Goal: Information Seeking & Learning: Learn about a topic

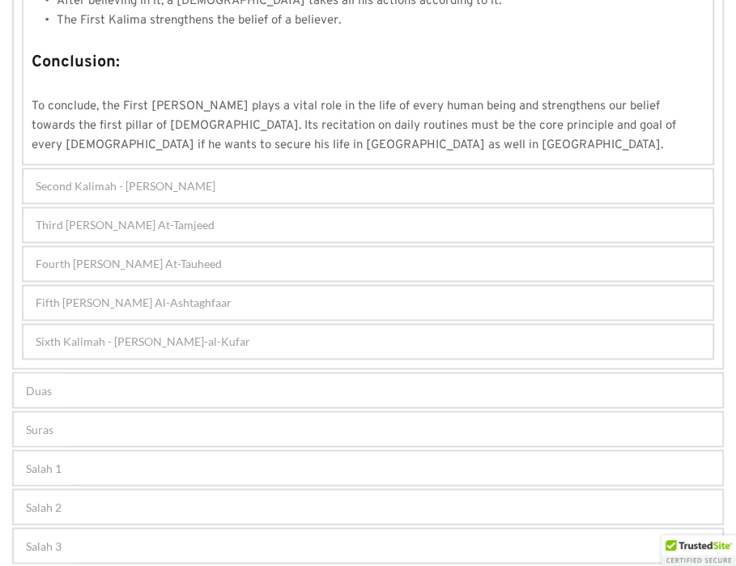
scroll to position [1484, 0]
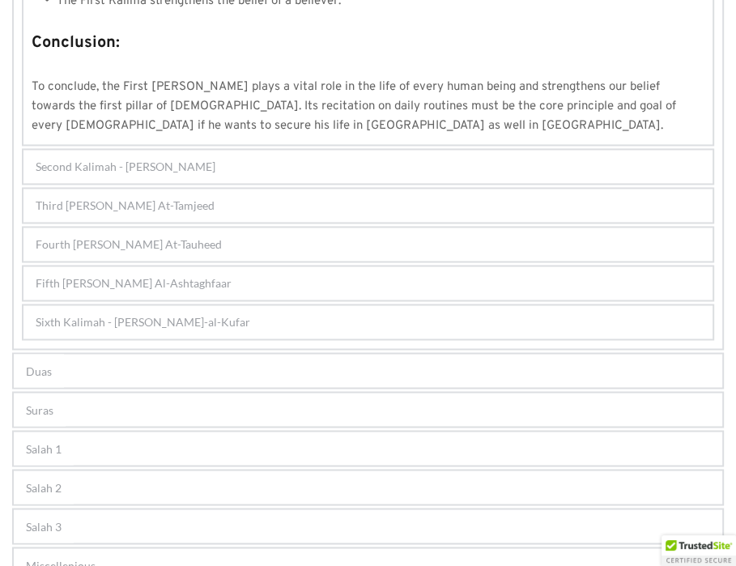
click at [155, 228] on div "Fourth Kalimah - Kalimah At-Tauheed" at bounding box center [367, 244] width 689 height 33
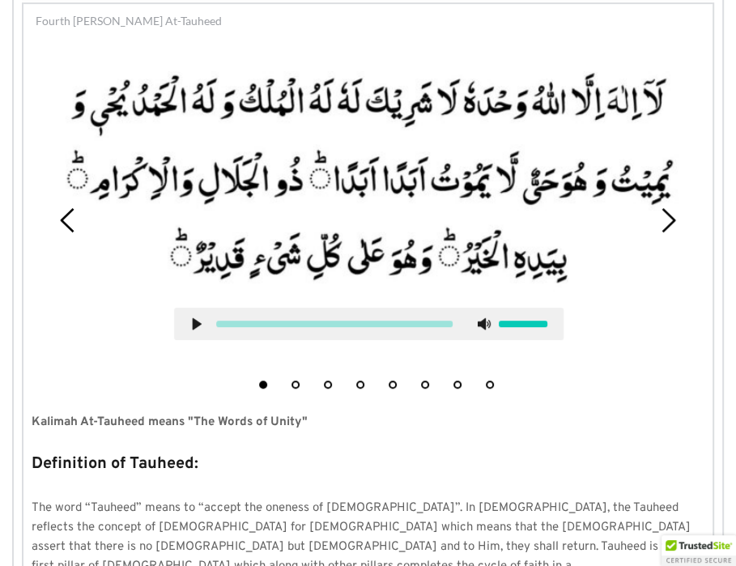
scroll to position [367, 0]
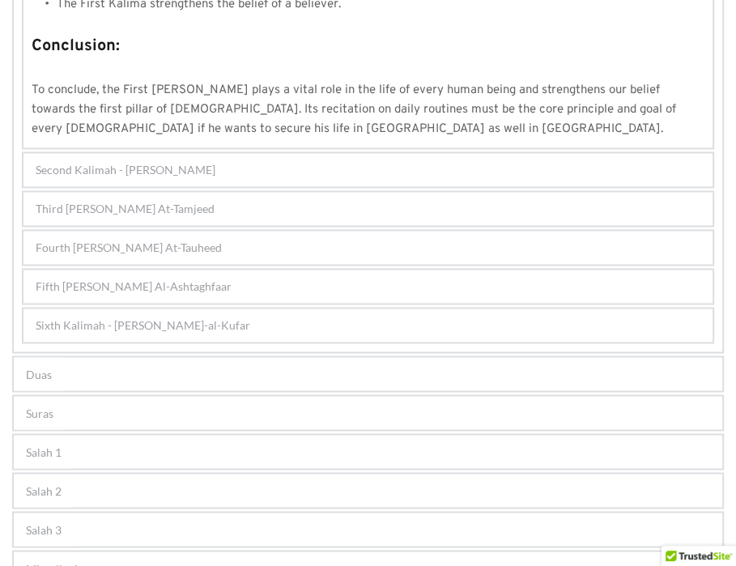
scroll to position [1503, 0]
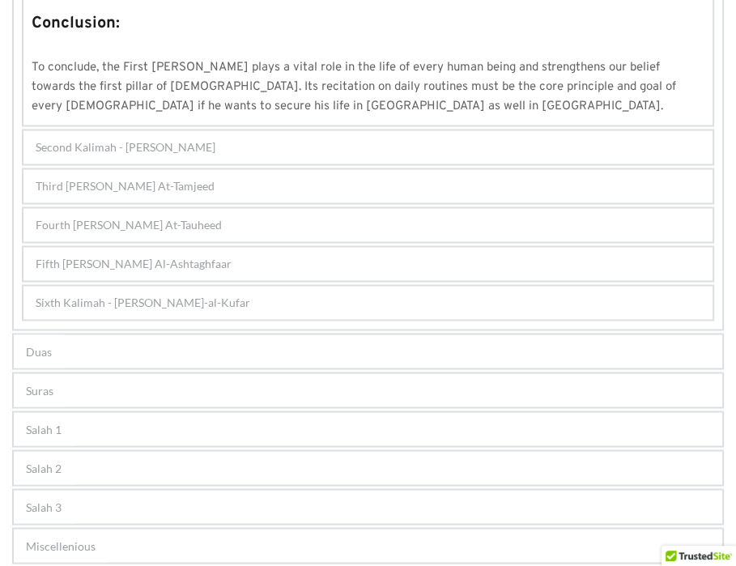
click at [149, 255] on span "Fifth Kalimah - Kalimah Al-Ashtaghfaar" at bounding box center [134, 263] width 196 height 17
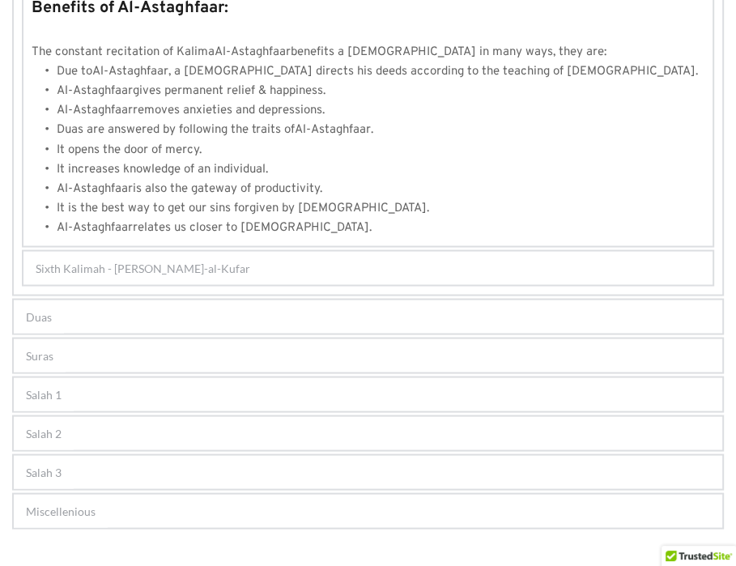
scroll to position [1723, 0]
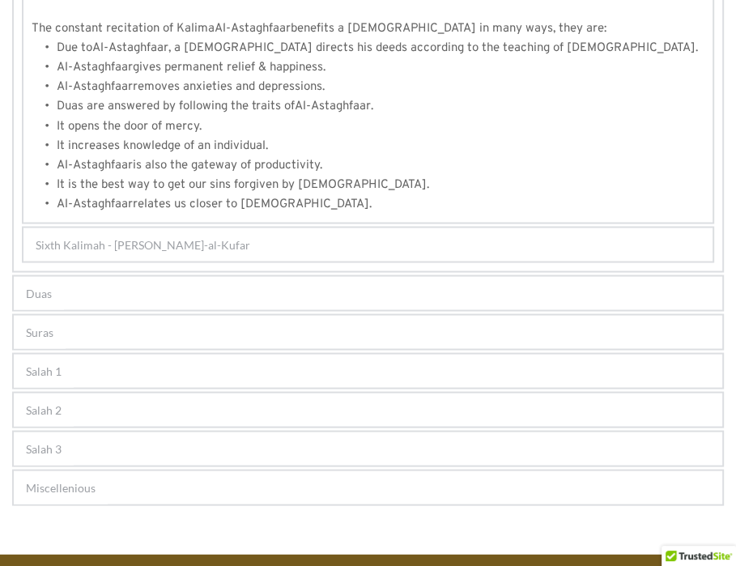
click at [91, 228] on div "Sixth Kalimah - Kalimah Radd-al-Kufar" at bounding box center [367, 244] width 689 height 33
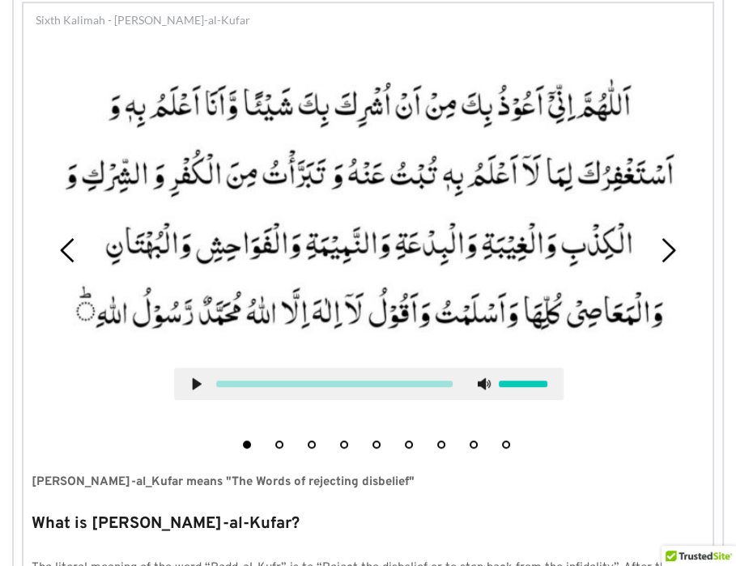
scroll to position [445, 0]
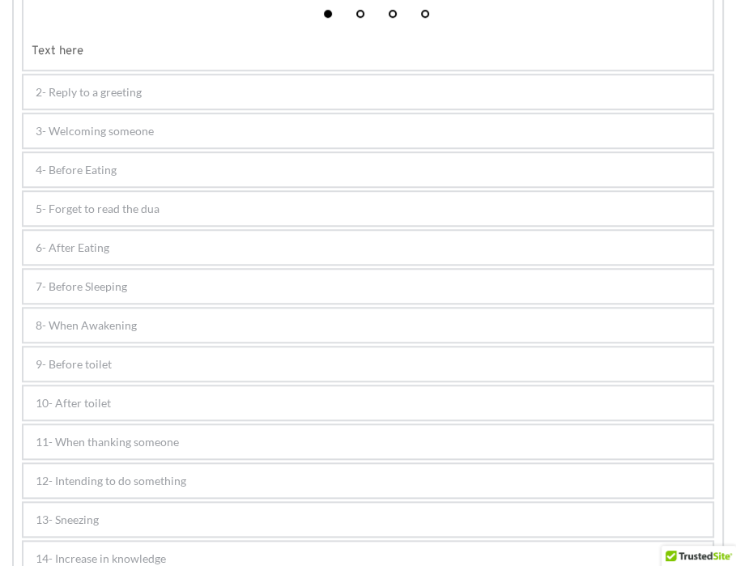
click at [100, 232] on div "6- After Eating" at bounding box center [367, 247] width 689 height 33
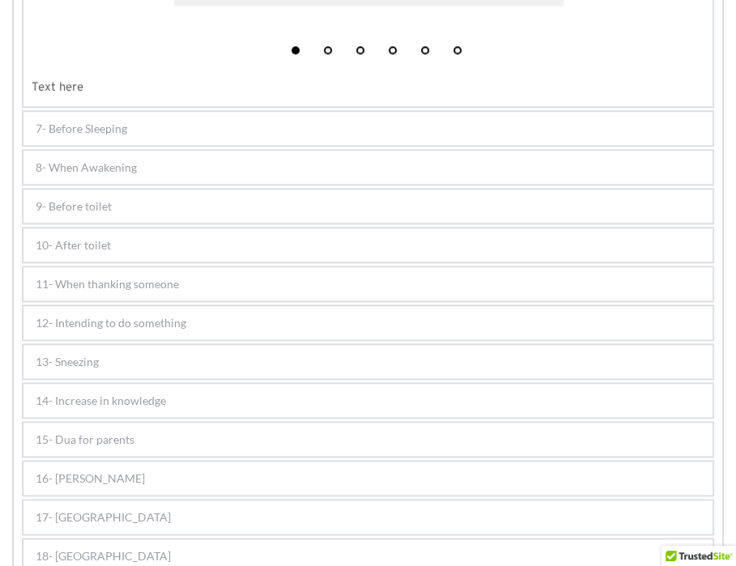
scroll to position [1102, 0]
click at [187, 130] on div "7- Before Sleeping" at bounding box center [367, 126] width 689 height 33
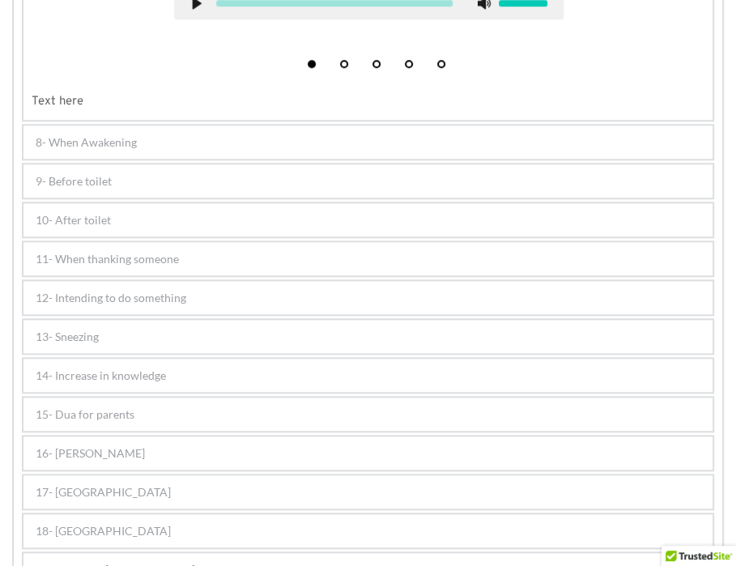
scroll to position [879, 0]
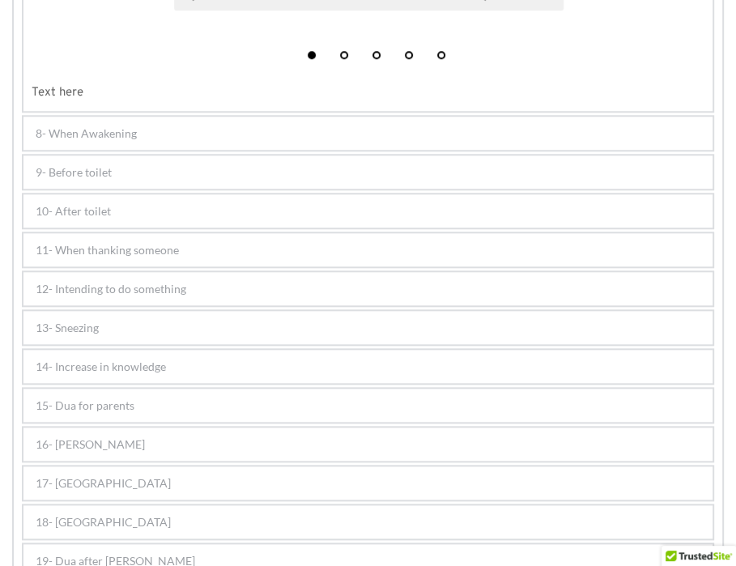
click at [143, 120] on div "8- When Awakening" at bounding box center [367, 133] width 689 height 33
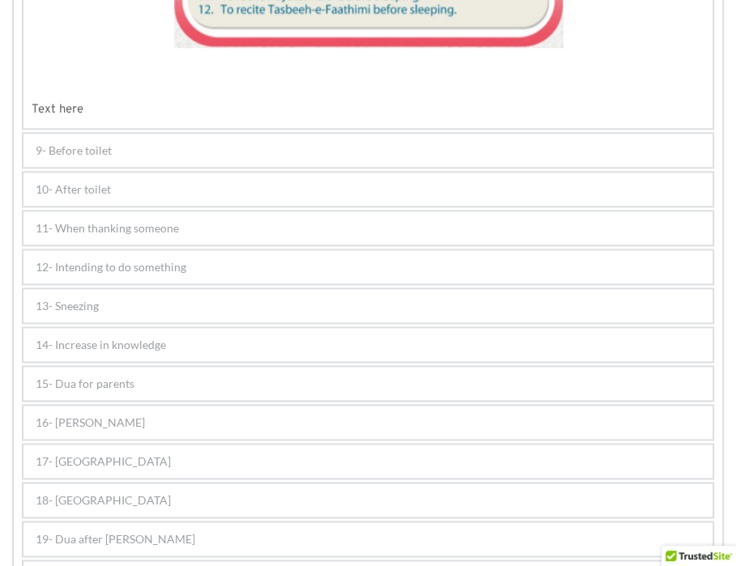
scroll to position [1206, 0]
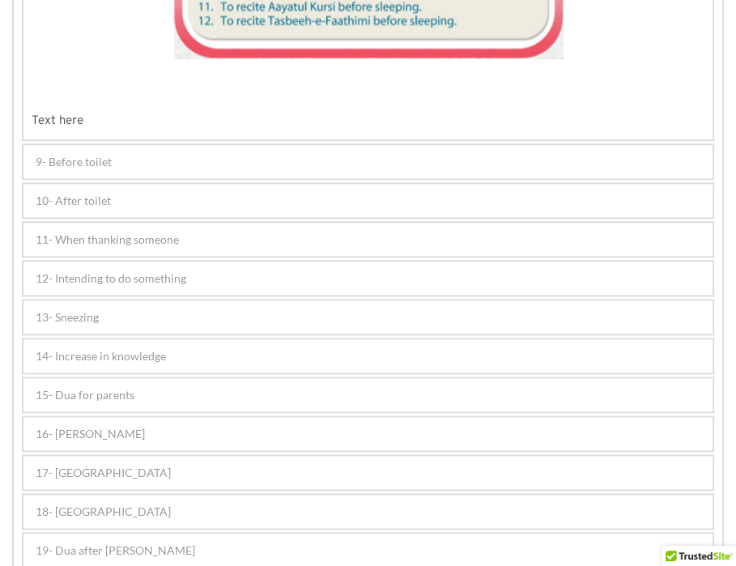
click at [145, 159] on div "9- Before toilet" at bounding box center [367, 161] width 689 height 33
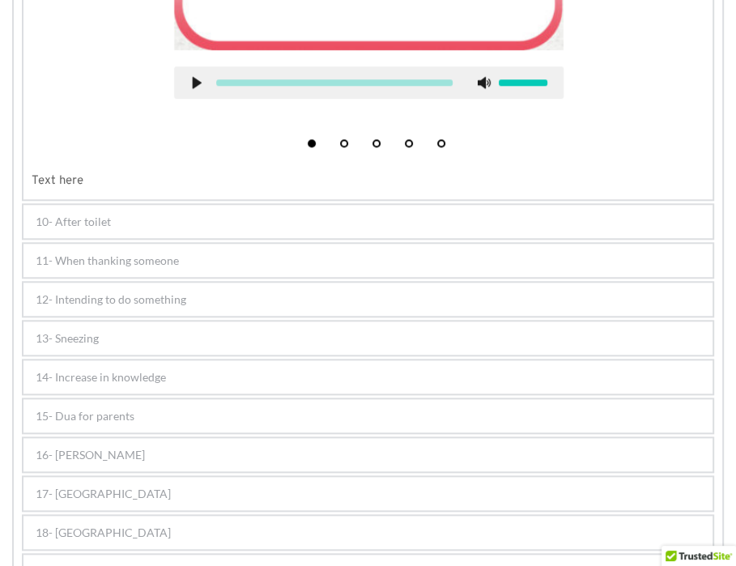
scroll to position [867, 0]
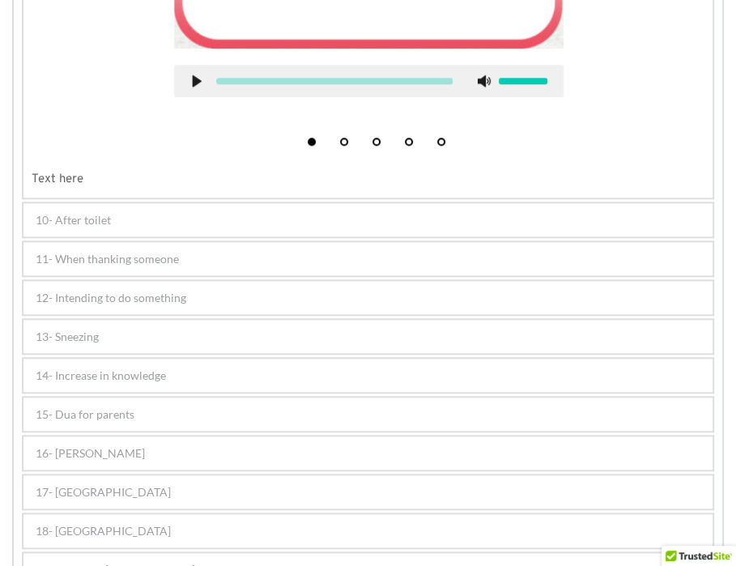
click at [121, 215] on div "10- After toilet" at bounding box center [367, 219] width 689 height 33
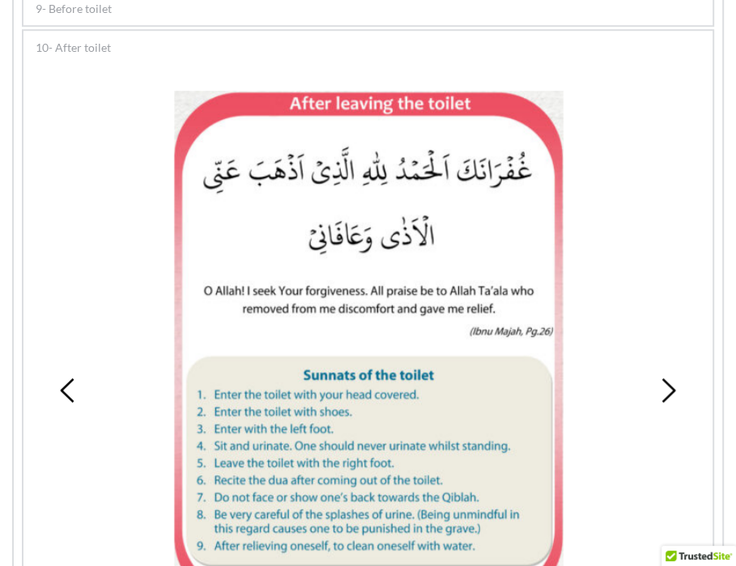
scroll to position [609, 0]
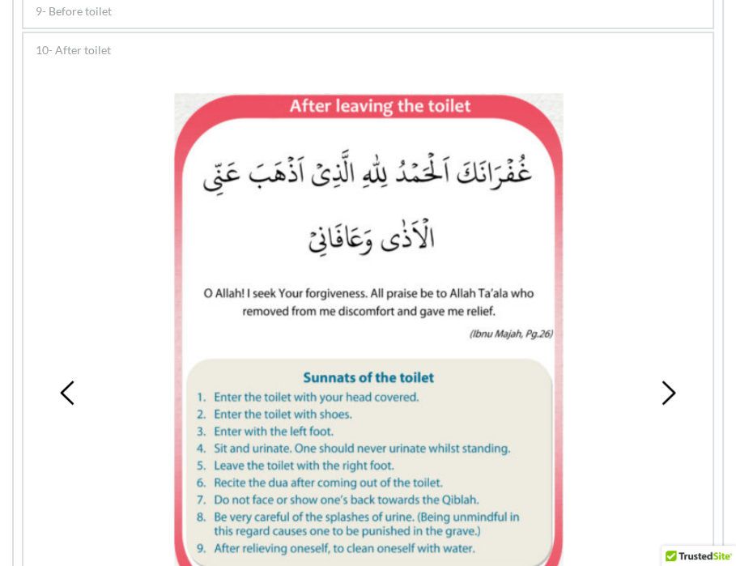
click at [121, 215] on div at bounding box center [369, 350] width 650 height 514
